Goal: Information Seeking & Learning: Learn about a topic

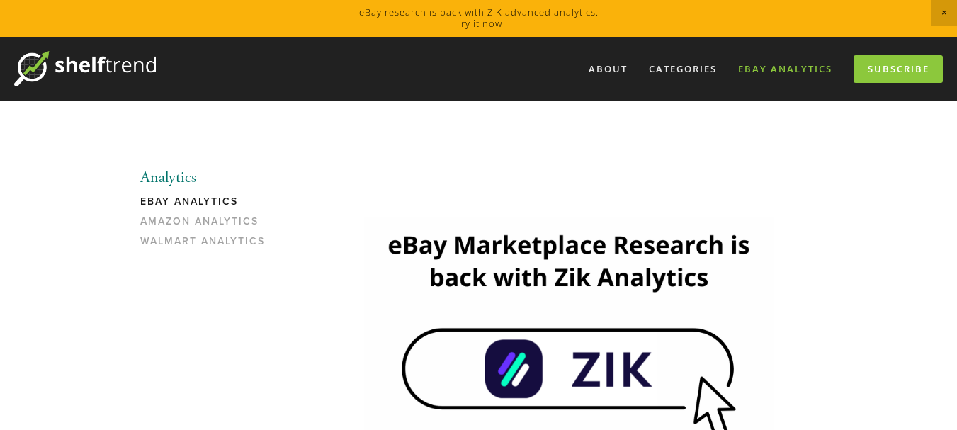
click at [777, 62] on link "eBay Analytics" at bounding box center [785, 68] width 113 height 23
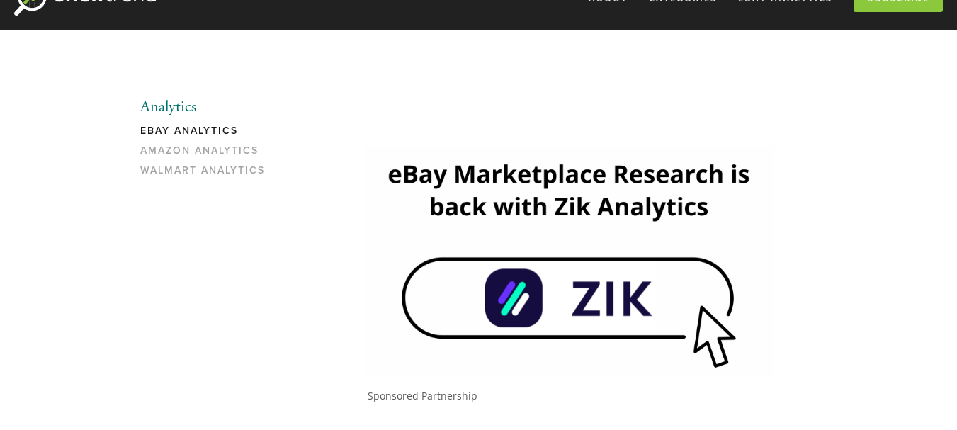
click at [180, 132] on link "eBay Analytics" at bounding box center [207, 135] width 135 height 20
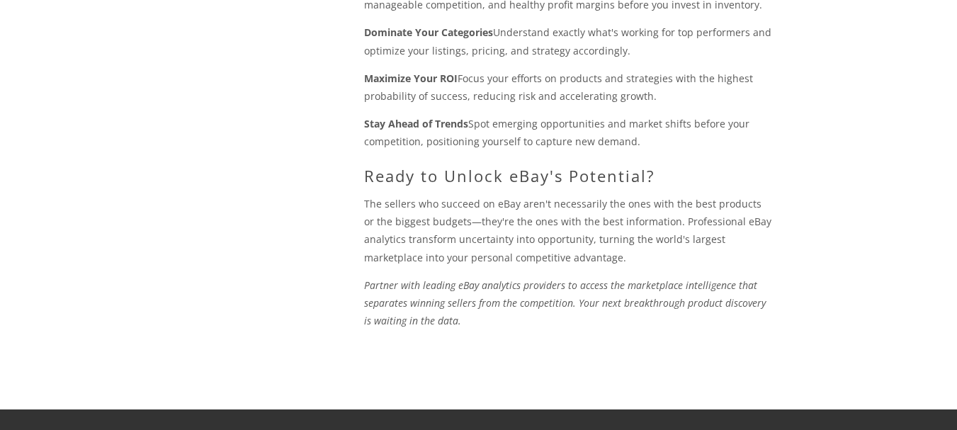
scroll to position [1488, 0]
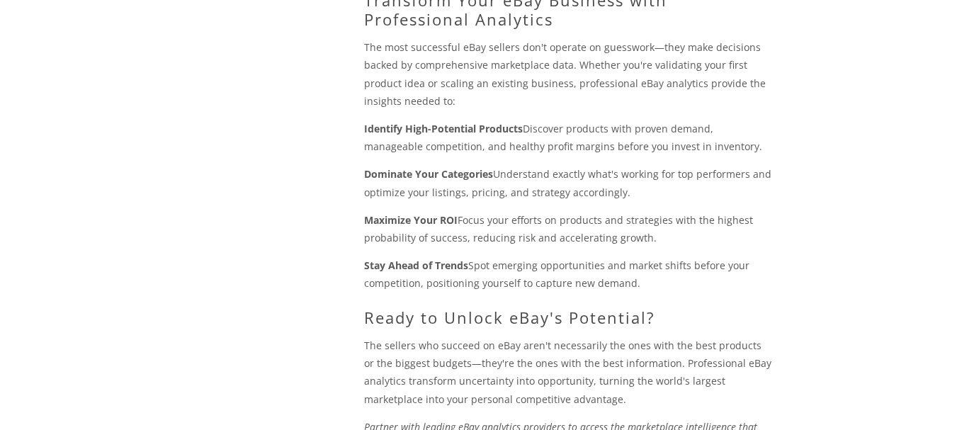
click at [408, 173] on strong "Dominate Your Categories" at bounding box center [428, 173] width 129 height 13
click at [407, 220] on strong "Maximize Your ROI" at bounding box center [411, 219] width 94 height 13
click at [406, 267] on strong "Stay Ahead of Trends" at bounding box center [416, 265] width 104 height 13
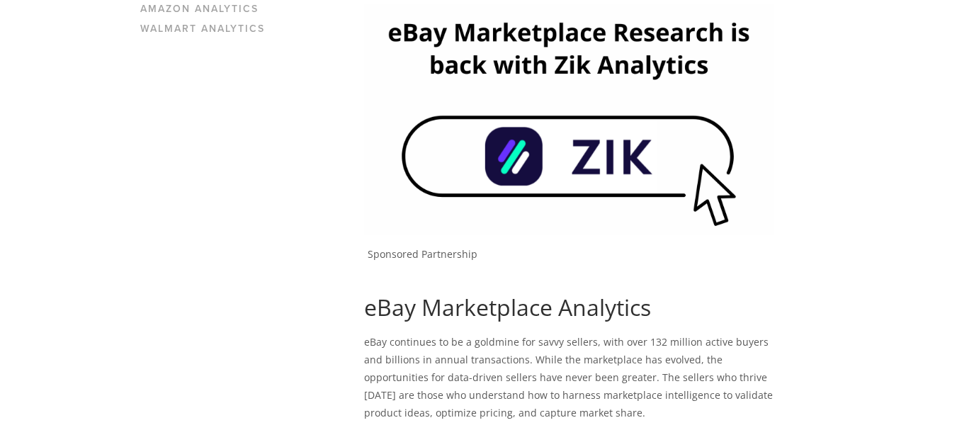
scroll to position [142, 0]
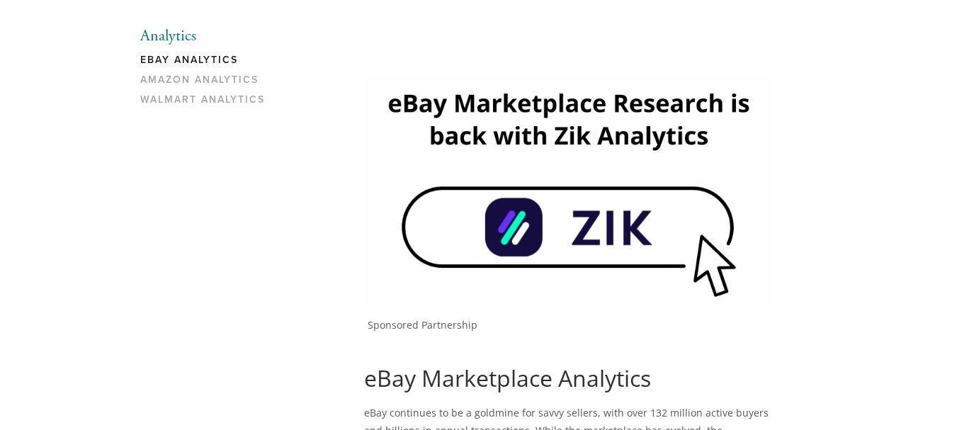
click at [583, 235] on img at bounding box center [569, 190] width 410 height 230
